Goal: Task Accomplishment & Management: Use online tool/utility

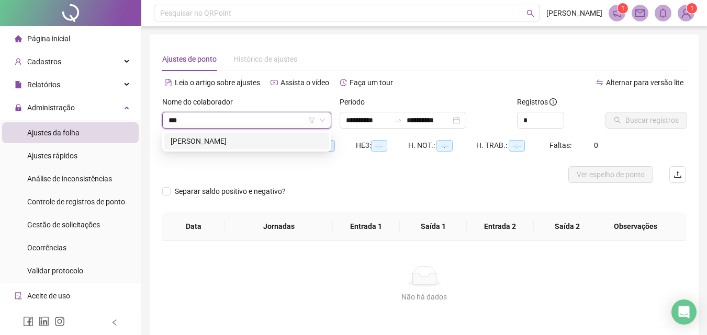
type input "****"
click at [227, 142] on div "[PERSON_NAME]" at bounding box center [247, 142] width 152 height 12
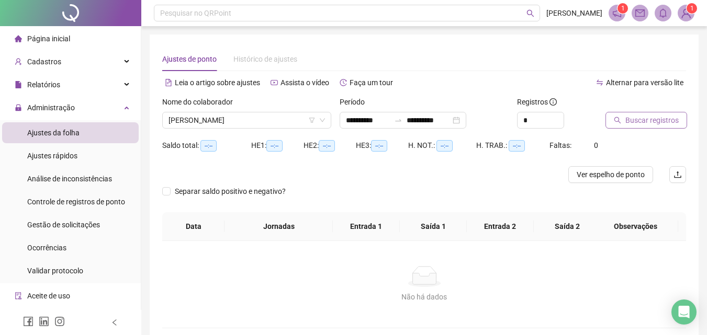
click at [646, 123] on span "Buscar registros" at bounding box center [651, 121] width 53 height 12
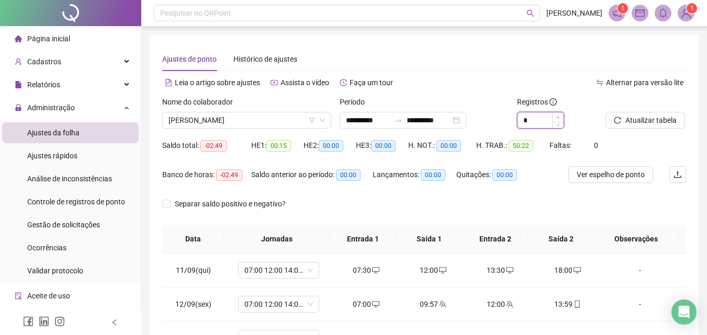
click at [557, 116] on icon "up" at bounding box center [558, 118] width 4 height 4
type input "*"
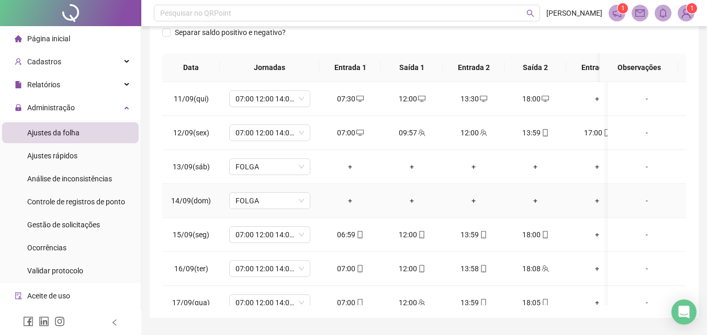
scroll to position [147, 0]
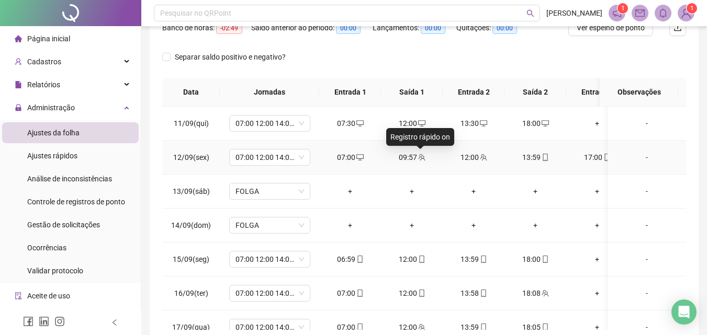
click at [422, 160] on icon "team" at bounding box center [421, 157] width 7 height 7
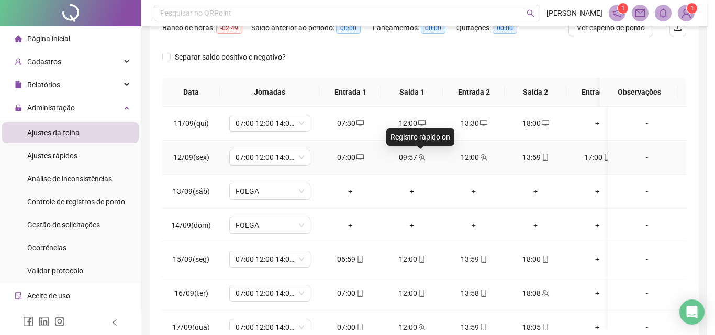
type input "**********"
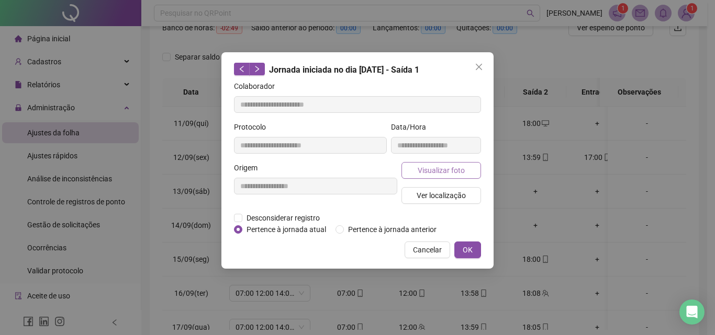
click at [428, 165] on span "Visualizar foto" at bounding box center [441, 171] width 47 height 12
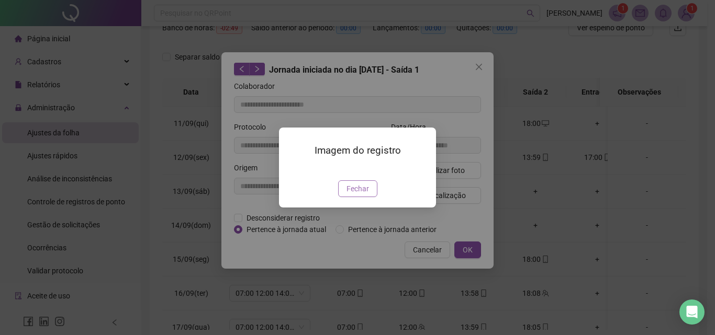
click at [356, 197] on button "Fechar" at bounding box center [357, 189] width 39 height 17
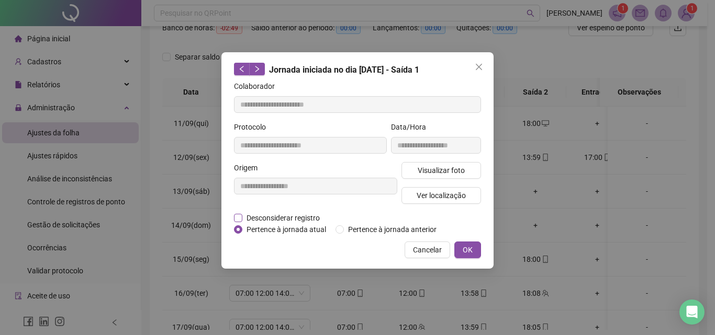
click at [270, 217] on span "Desconsiderar registro" at bounding box center [283, 218] width 82 height 12
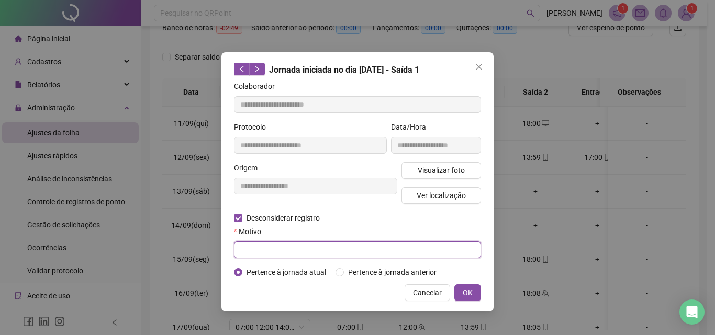
drag, startPoint x: 270, startPoint y: 252, endPoint x: 271, endPoint y: 246, distance: 6.3
click at [270, 253] on input "text" at bounding box center [357, 250] width 247 height 17
type input "*****"
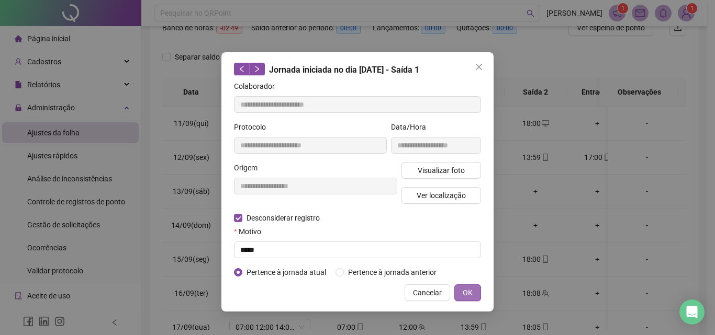
click at [464, 292] on span "OK" at bounding box center [468, 293] width 10 height 12
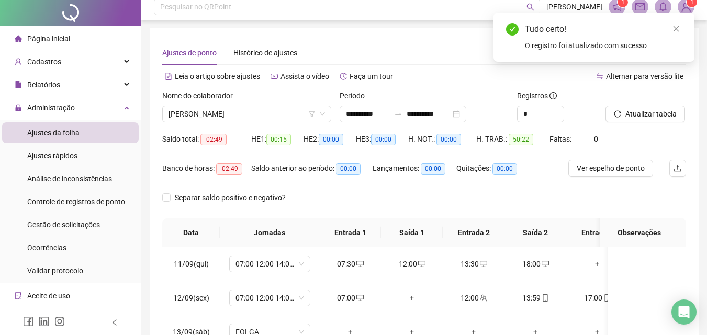
scroll to position [0, 0]
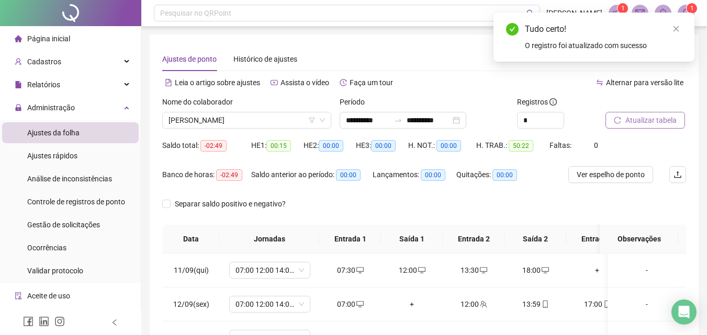
click at [657, 119] on span "Atualizar tabela" at bounding box center [650, 121] width 51 height 12
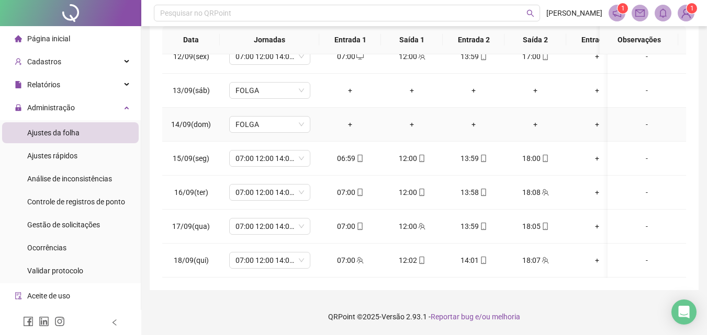
scroll to position [57, 0]
